Goal: Check status: Check status

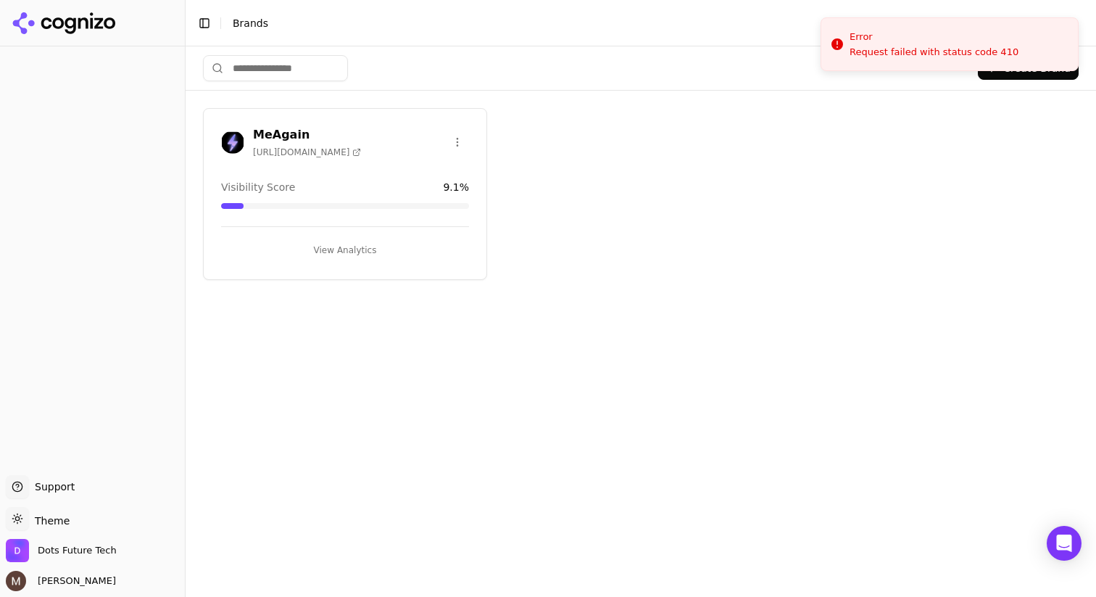
click at [281, 133] on h3 "MeAgain" at bounding box center [307, 134] width 108 height 17
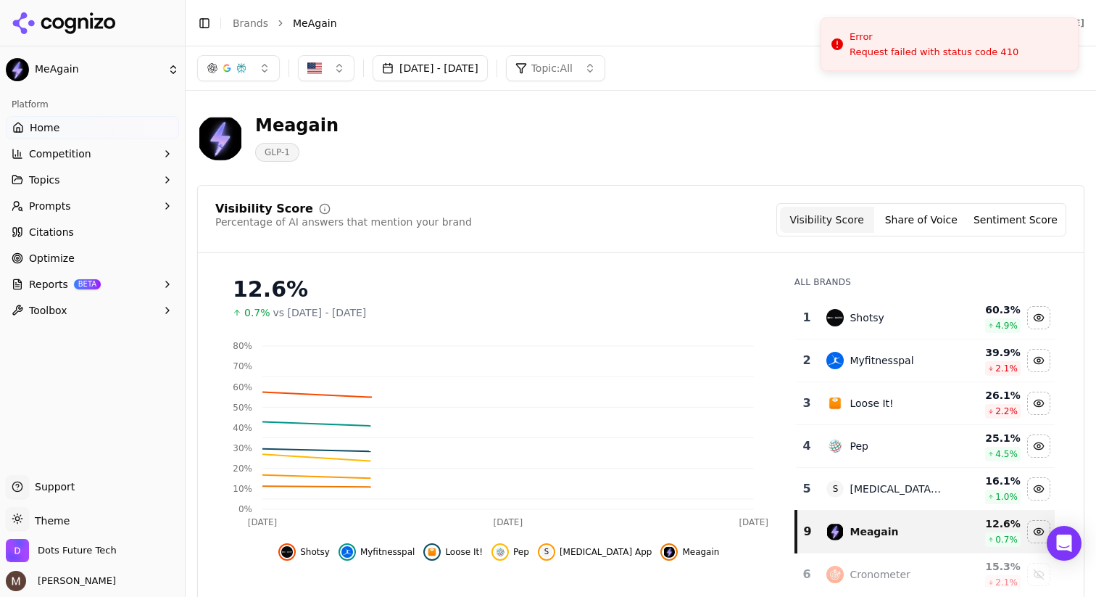
click at [488, 73] on button "[DATE] - [DATE]" at bounding box center [430, 68] width 115 height 26
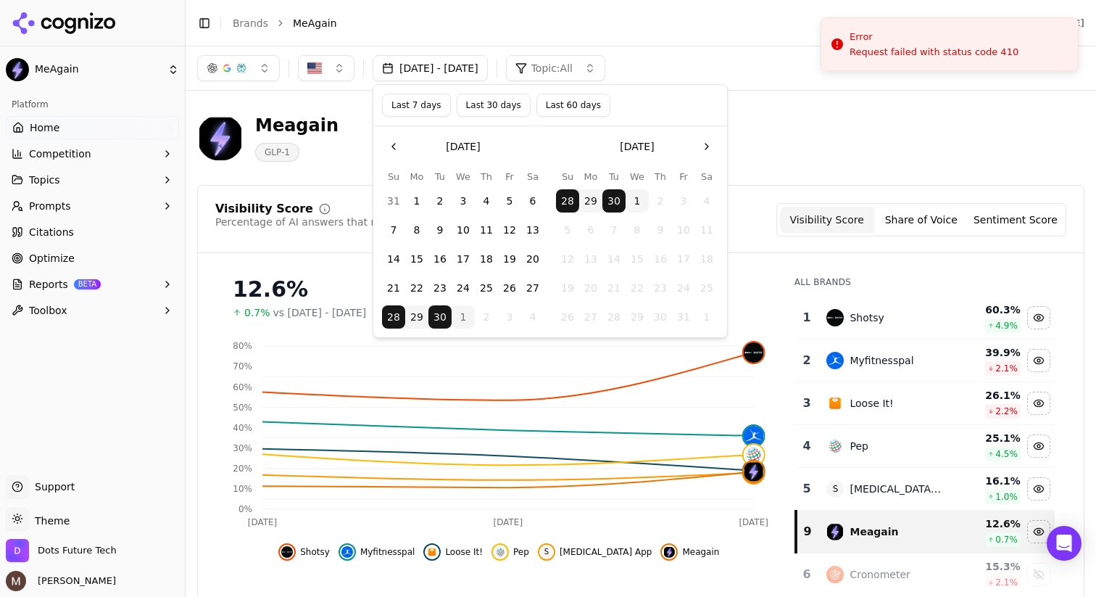
click at [434, 112] on button "Last 7 days" at bounding box center [416, 105] width 69 height 23
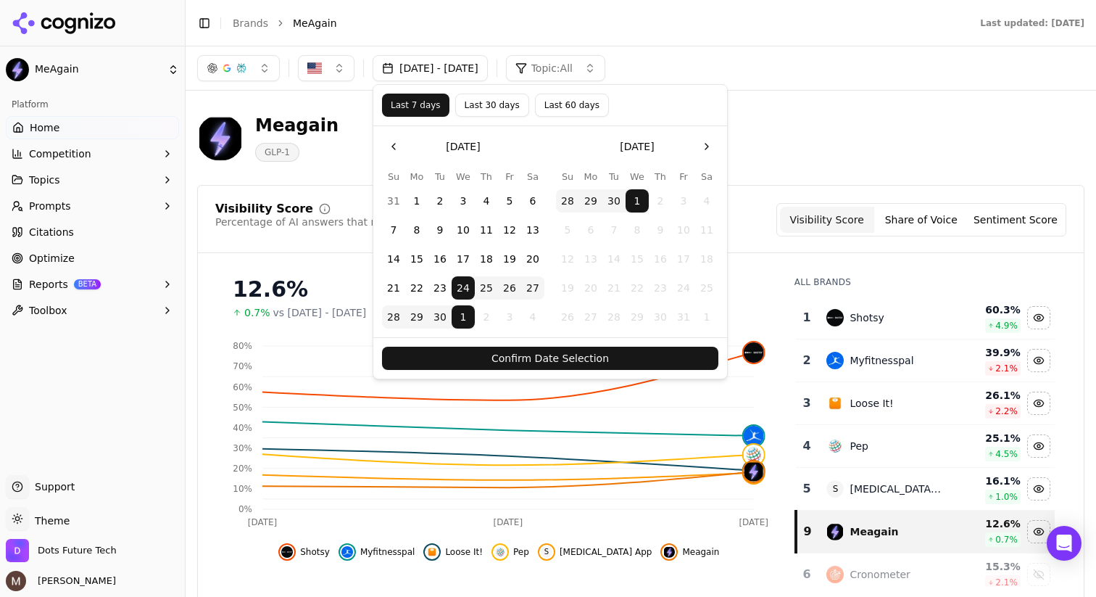
click at [748, 71] on div "[DATE] - [DATE] Topic: All" at bounding box center [640, 68] width 887 height 26
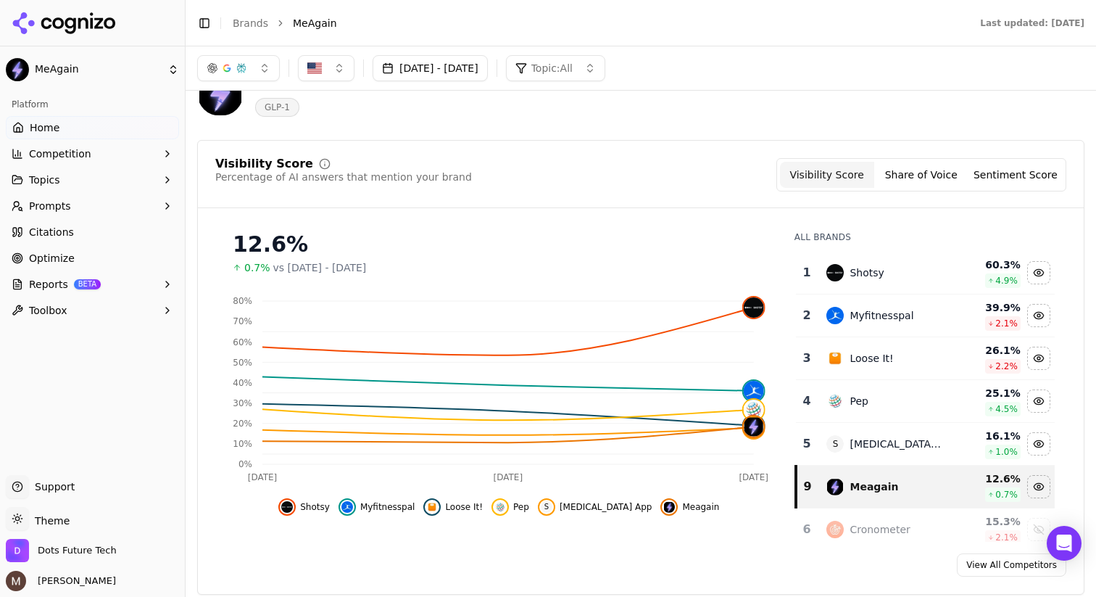
scroll to position [46, 0]
